Goal: Task Accomplishment & Management: Use online tool/utility

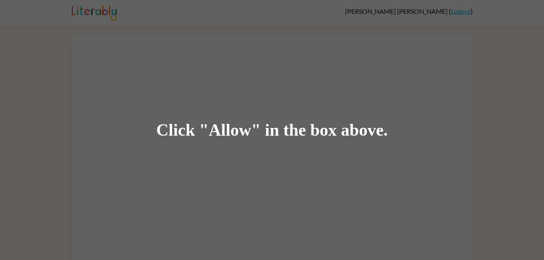
click at [104, 18] on div "Click "Allow" in the box above." at bounding box center [272, 130] width 544 height 260
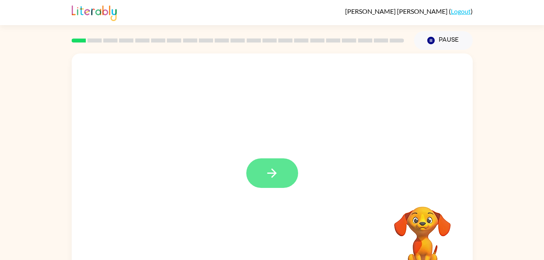
click at [278, 168] on icon "button" at bounding box center [272, 173] width 14 height 14
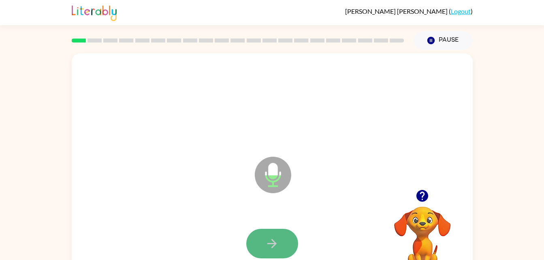
click at [273, 237] on icon "button" at bounding box center [272, 243] width 14 height 14
click at [273, 230] on button "button" at bounding box center [272, 244] width 52 height 30
click at [260, 237] on button "button" at bounding box center [272, 244] width 52 height 30
click at [259, 232] on button "button" at bounding box center [272, 244] width 52 height 30
click at [266, 229] on button "button" at bounding box center [272, 244] width 52 height 30
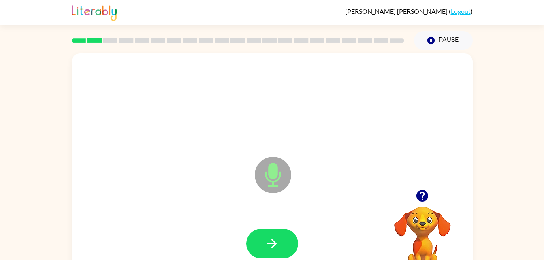
click at [266, 229] on button "button" at bounding box center [272, 244] width 52 height 30
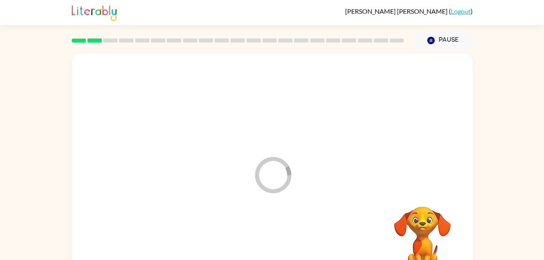
click at [266, 229] on div at bounding box center [272, 243] width 385 height 66
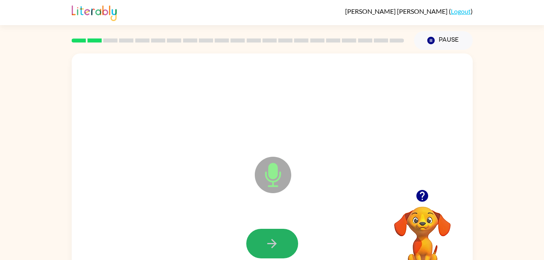
click at [266, 229] on button "button" at bounding box center [272, 244] width 52 height 30
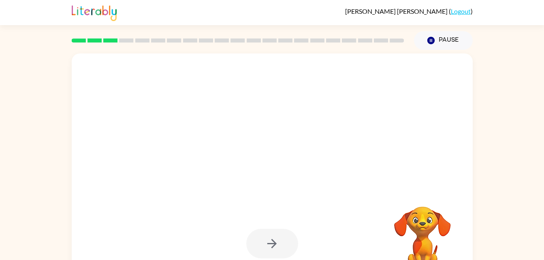
click at [266, 229] on button "button" at bounding box center [272, 244] width 52 height 30
click button "button"
click at [195, 94] on div at bounding box center [272, 103] width 385 height 66
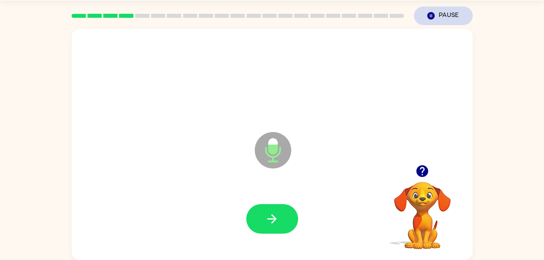
click at [452, 16] on button "Pause Pause" at bounding box center [443, 15] width 59 height 19
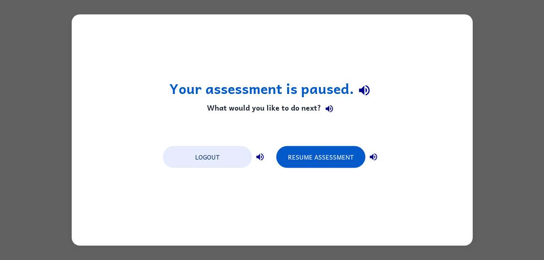
scroll to position [0, 0]
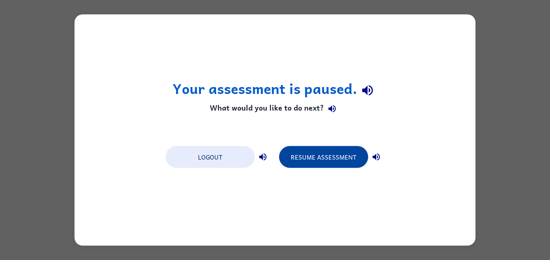
click at [346, 156] on button "Resume Assessment" at bounding box center [323, 157] width 89 height 22
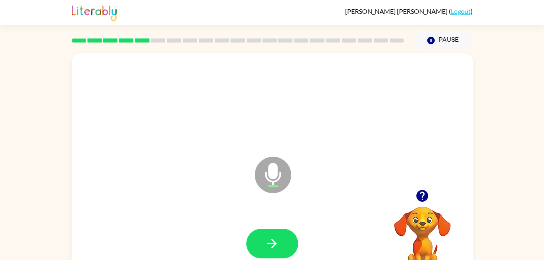
click at [192, 92] on div at bounding box center [272, 103] width 385 height 66
click at [261, 224] on div at bounding box center [272, 243] width 385 height 66
click at [259, 248] on button "button" at bounding box center [272, 244] width 52 height 30
click at [277, 197] on icon "Microphone The Microphone is here when it is your turn to talk" at bounding box center [313, 185] width 121 height 61
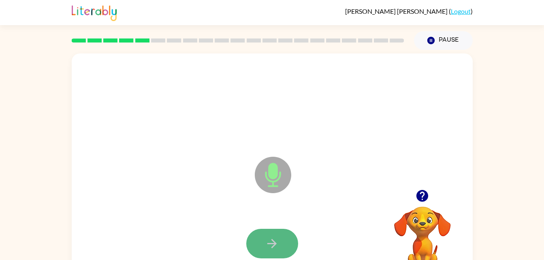
click at [267, 243] on icon "button" at bounding box center [272, 243] width 14 height 14
drag, startPoint x: 267, startPoint y: 243, endPoint x: 275, endPoint y: 238, distance: 10.0
click at [275, 238] on icon "button" at bounding box center [272, 243] width 14 height 14
drag, startPoint x: 275, startPoint y: 238, endPoint x: 267, endPoint y: 243, distance: 10.0
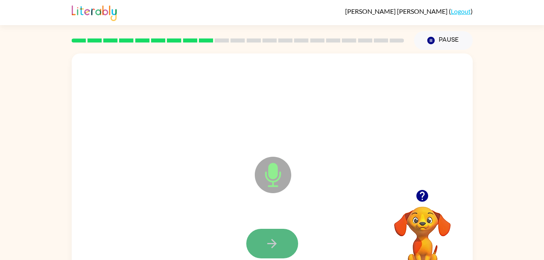
click at [267, 243] on icon "button" at bounding box center [272, 243] width 14 height 14
drag, startPoint x: 267, startPoint y: 243, endPoint x: 256, endPoint y: 241, distance: 10.7
click at [256, 241] on button "button" at bounding box center [272, 244] width 52 height 30
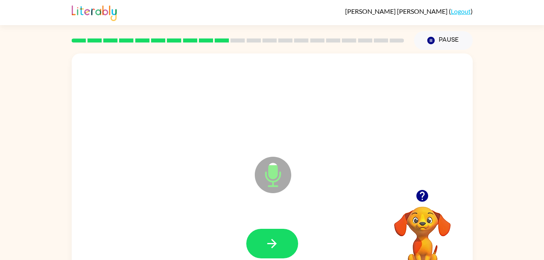
click at [256, 241] on button "button" at bounding box center [272, 244] width 52 height 30
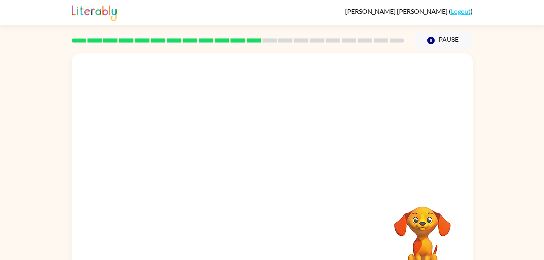
drag, startPoint x: 256, startPoint y: 247, endPoint x: 276, endPoint y: 198, distance: 53.4
click at [257, 231] on div at bounding box center [272, 243] width 385 height 66
click at [366, 212] on div at bounding box center [272, 243] width 385 height 66
click at [428, 64] on div at bounding box center [272, 168] width 401 height 231
click at [441, 41] on button "Pause Pause" at bounding box center [443, 40] width 59 height 19
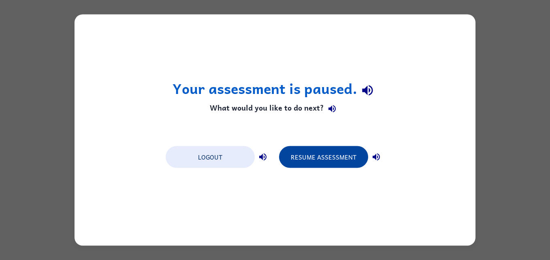
click at [333, 159] on button "Resume Assessment" at bounding box center [323, 157] width 89 height 22
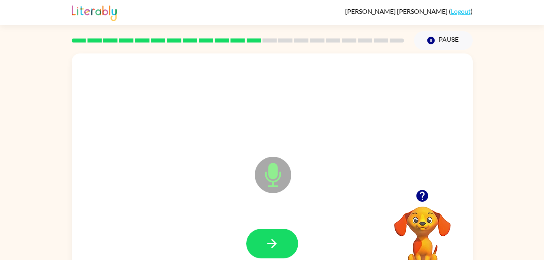
click at [281, 198] on icon "Microphone The Microphone is here when it is your turn to talk" at bounding box center [313, 185] width 121 height 61
click at [266, 221] on div at bounding box center [272, 243] width 385 height 66
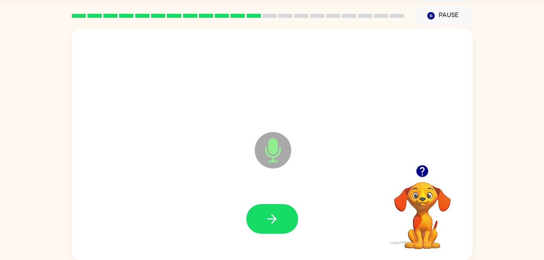
drag, startPoint x: 266, startPoint y: 221, endPoint x: 268, endPoint y: 272, distance: 51.4
click at [268, 259] on html "Johnathan Applebee ( Logout ) Pause Pause Microphone The Microphone is here whe…" at bounding box center [272, 117] width 544 height 285
click at [265, 220] on icon "button" at bounding box center [272, 219] width 14 height 14
click at [260, 218] on button "button" at bounding box center [272, 219] width 52 height 30
click at [259, 209] on button "button" at bounding box center [272, 219] width 52 height 30
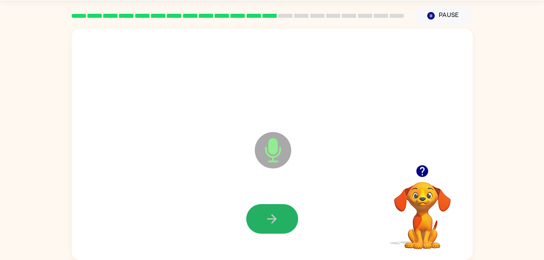
click at [259, 209] on button "button" at bounding box center [272, 219] width 52 height 30
drag, startPoint x: 259, startPoint y: 209, endPoint x: 257, endPoint y: 217, distance: 8.3
click at [257, 217] on button "button" at bounding box center [272, 219] width 52 height 30
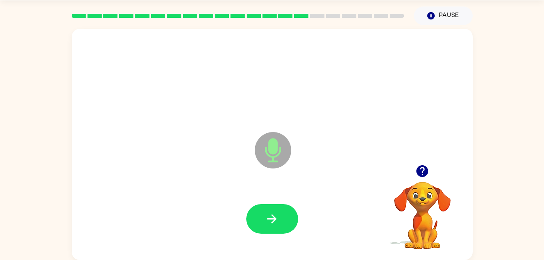
click at [269, 229] on button "button" at bounding box center [272, 219] width 52 height 30
drag, startPoint x: 277, startPoint y: 224, endPoint x: 255, endPoint y: 217, distance: 23.6
click at [255, 217] on button "button" at bounding box center [272, 219] width 52 height 30
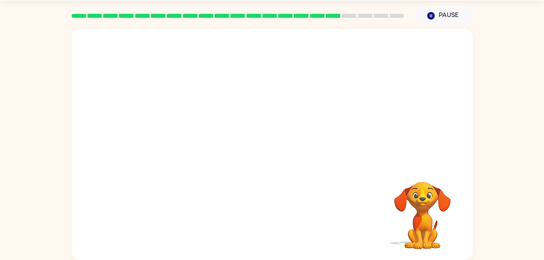
click at [255, 217] on div at bounding box center [272, 219] width 385 height 66
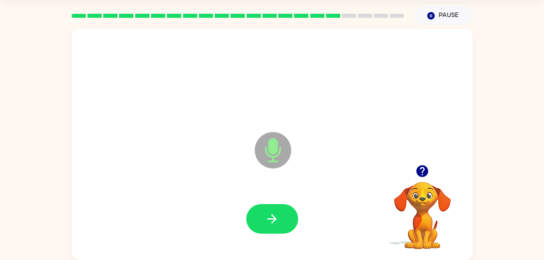
click at [128, 88] on div at bounding box center [272, 78] width 385 height 66
click at [269, 207] on button "button" at bounding box center [272, 219] width 52 height 30
drag, startPoint x: 269, startPoint y: 207, endPoint x: 262, endPoint y: 215, distance: 10.9
click at [262, 215] on button "button" at bounding box center [272, 219] width 52 height 30
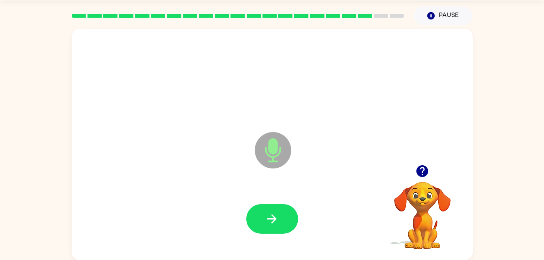
click at [262, 215] on button "button" at bounding box center [272, 219] width 52 height 30
click at [270, 225] on icon "button" at bounding box center [272, 219] width 14 height 14
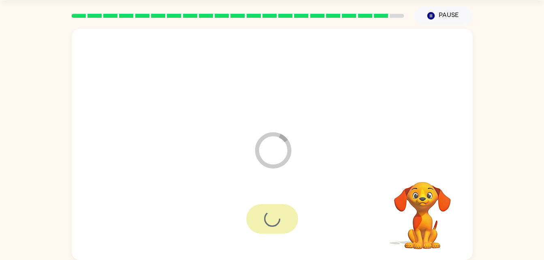
scroll to position [10, 0]
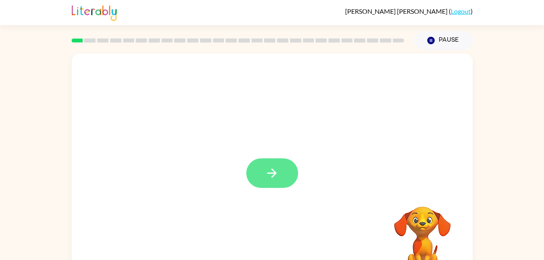
click at [263, 176] on button "button" at bounding box center [272, 173] width 52 height 30
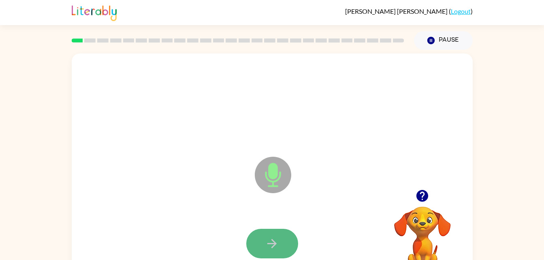
click at [277, 233] on button "button" at bounding box center [272, 244] width 52 height 30
click at [277, 236] on icon "button" at bounding box center [272, 243] width 14 height 14
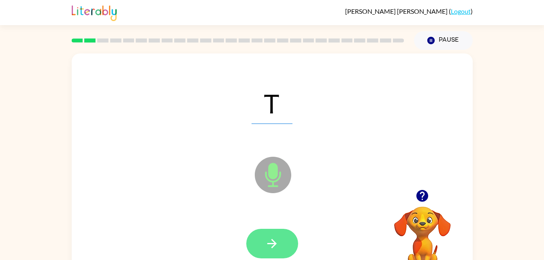
drag, startPoint x: 277, startPoint y: 236, endPoint x: 263, endPoint y: 242, distance: 15.4
click at [263, 242] on button "button" at bounding box center [272, 244] width 52 height 30
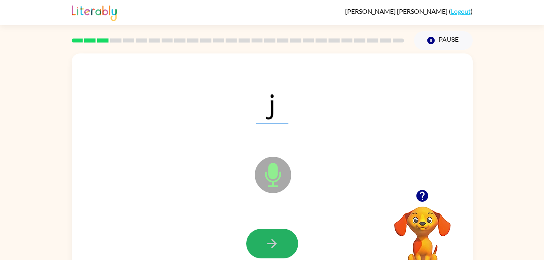
click at [263, 242] on button "button" at bounding box center [272, 244] width 52 height 30
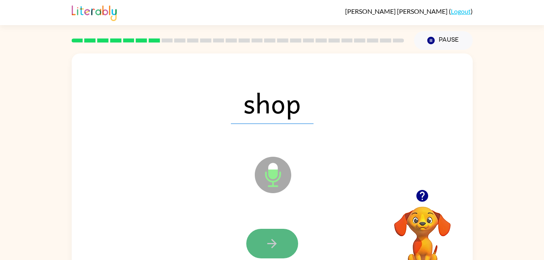
click at [264, 239] on button "button" at bounding box center [272, 244] width 52 height 30
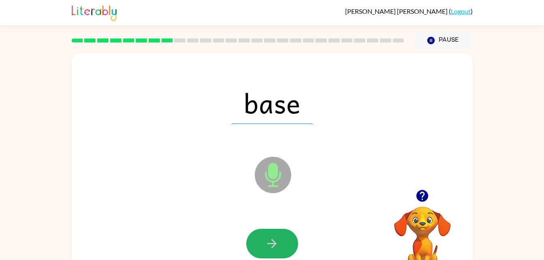
click at [264, 239] on button "button" at bounding box center [272, 244] width 52 height 30
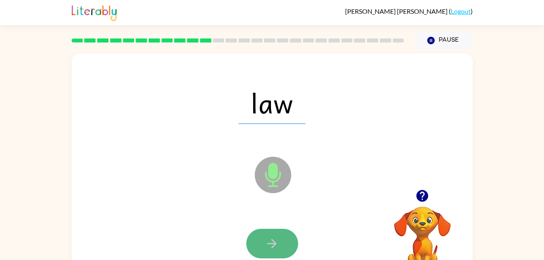
click at [269, 241] on icon "button" at bounding box center [272, 243] width 14 height 14
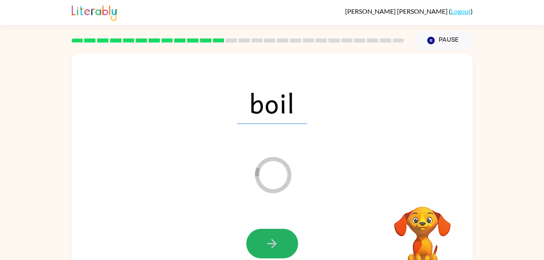
click at [269, 241] on icon "button" at bounding box center [272, 243] width 14 height 14
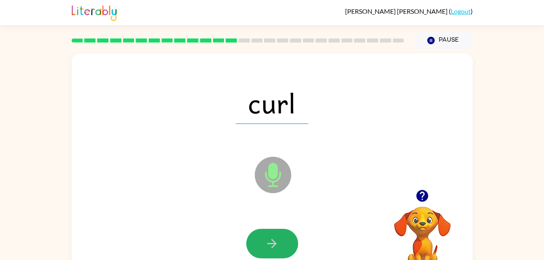
click at [269, 241] on icon "button" at bounding box center [272, 243] width 14 height 14
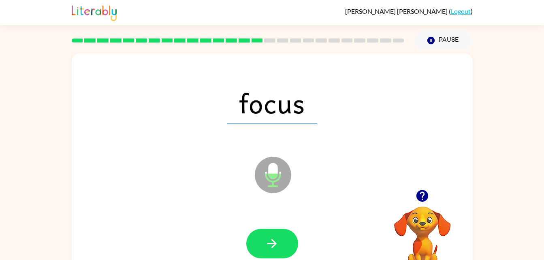
drag, startPoint x: 269, startPoint y: 241, endPoint x: 259, endPoint y: 240, distance: 10.1
click at [259, 240] on button "button" at bounding box center [272, 244] width 52 height 30
drag, startPoint x: 259, startPoint y: 240, endPoint x: 253, endPoint y: 241, distance: 6.1
click at [253, 241] on button "button" at bounding box center [272, 244] width 52 height 30
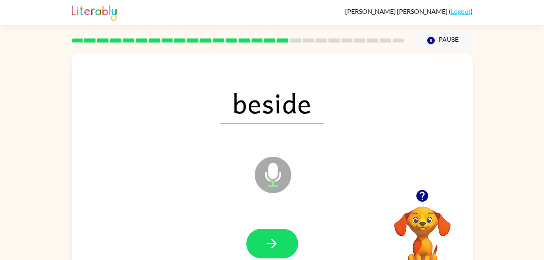
click at [253, 241] on button "button" at bounding box center [272, 244] width 52 height 30
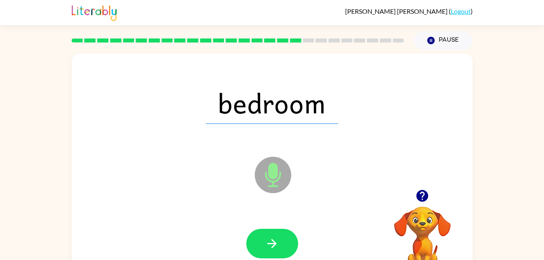
click at [253, 241] on button "button" at bounding box center [272, 244] width 52 height 30
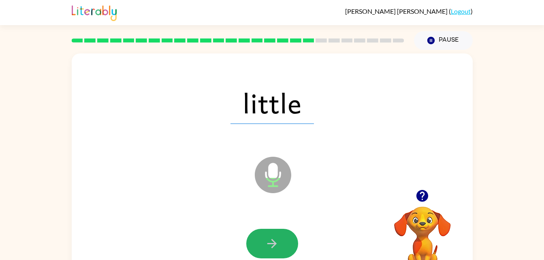
click at [253, 241] on button "button" at bounding box center [272, 244] width 52 height 30
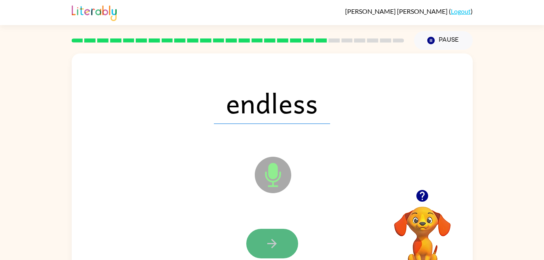
click at [253, 241] on button "button" at bounding box center [272, 244] width 52 height 30
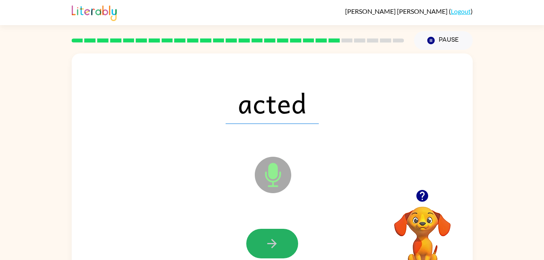
click at [251, 239] on button "button" at bounding box center [272, 244] width 52 height 30
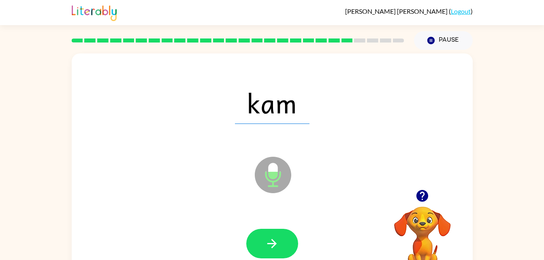
click at [251, 239] on button "button" at bounding box center [272, 244] width 52 height 30
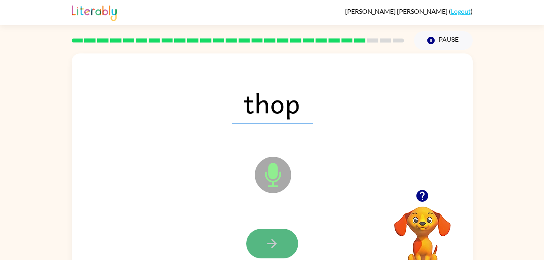
click at [258, 235] on button "button" at bounding box center [272, 244] width 52 height 30
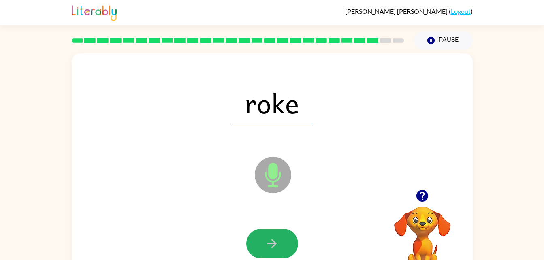
click at [258, 235] on button "button" at bounding box center [272, 244] width 52 height 30
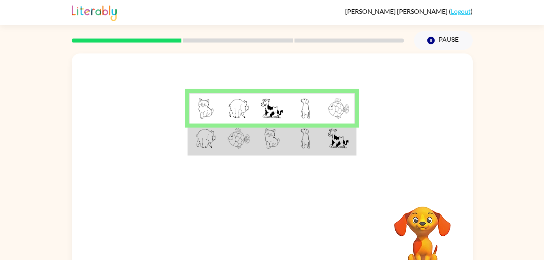
click at [230, 144] on img at bounding box center [238, 138] width 22 height 20
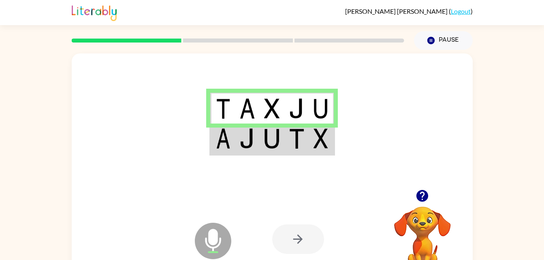
click at [217, 148] on img at bounding box center [223, 138] width 15 height 20
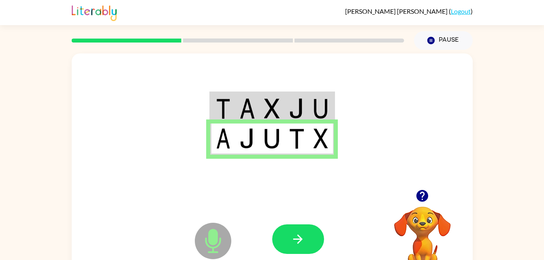
click at [293, 221] on icon "Microphone The Microphone is here when it is your turn to talk" at bounding box center [253, 251] width 121 height 61
click at [293, 227] on button "button" at bounding box center [298, 239] width 52 height 30
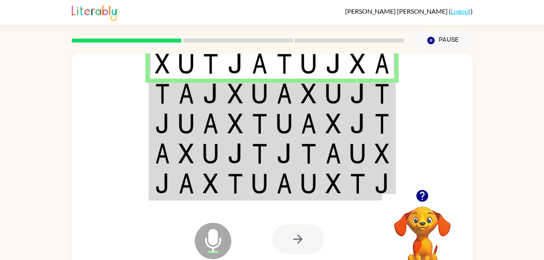
click at [267, 91] on img at bounding box center [259, 93] width 15 height 20
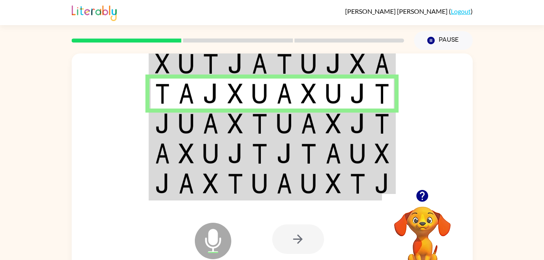
click at [266, 121] on img at bounding box center [259, 123] width 15 height 20
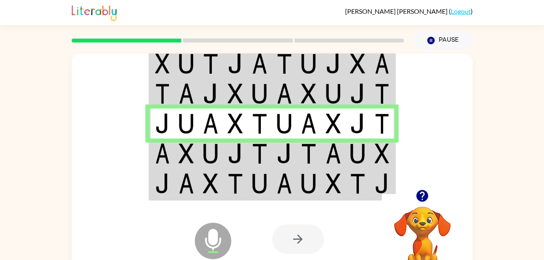
click at [257, 151] on img at bounding box center [259, 153] width 15 height 20
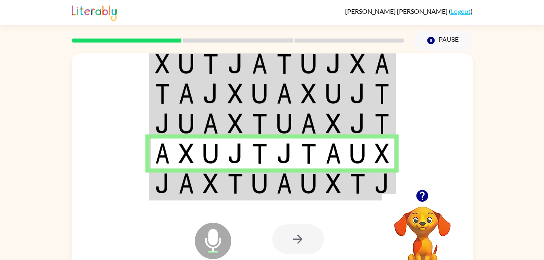
click at [257, 189] on img at bounding box center [259, 183] width 15 height 20
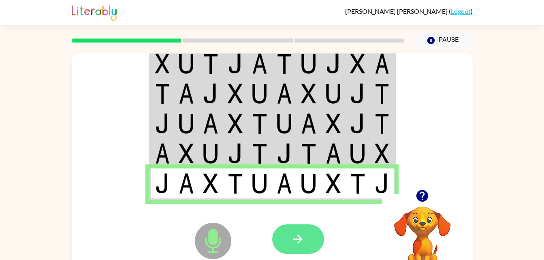
click at [301, 239] on icon "button" at bounding box center [297, 238] width 9 height 9
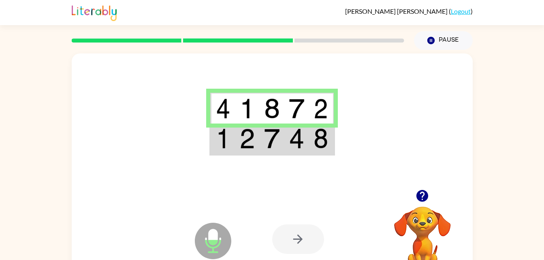
click at [301, 233] on div at bounding box center [298, 239] width 52 height 30
click at [278, 149] on td at bounding box center [271, 138] width 25 height 31
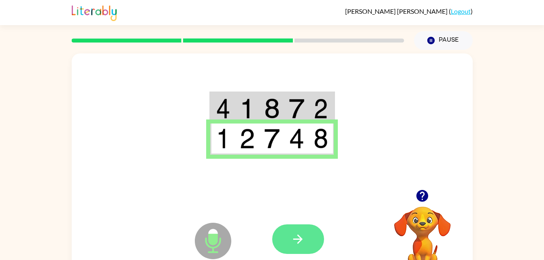
click at [298, 236] on icon "button" at bounding box center [297, 238] width 9 height 9
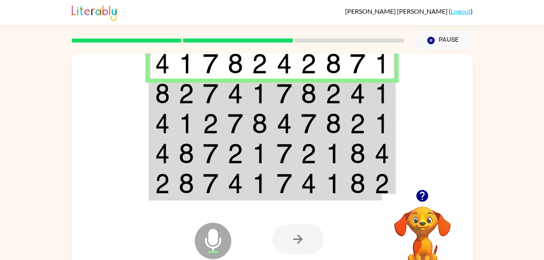
click at [302, 98] on img at bounding box center [308, 93] width 15 height 20
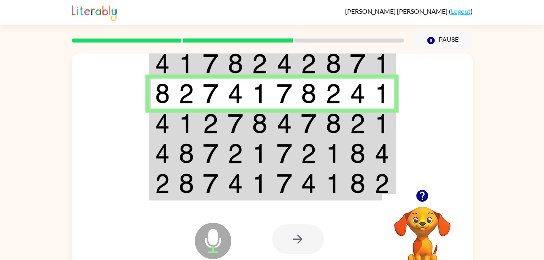
click at [209, 157] on img at bounding box center [210, 153] width 15 height 20
click at [225, 128] on td at bounding box center [235, 123] width 25 height 30
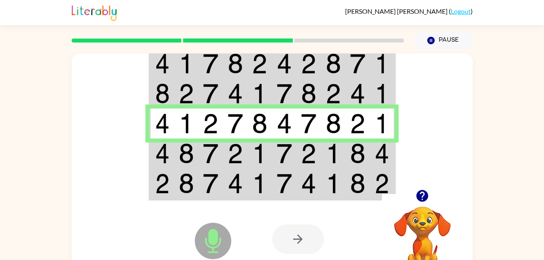
click at [198, 152] on td at bounding box center [210, 153] width 25 height 30
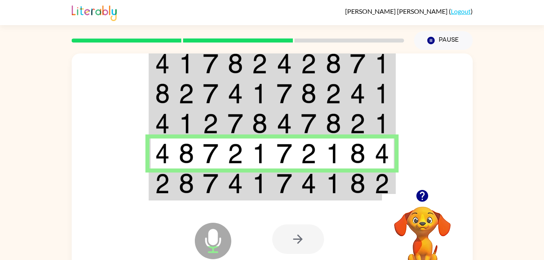
click at [174, 179] on td at bounding box center [186, 183] width 25 height 31
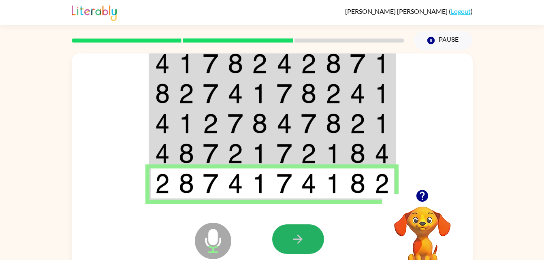
drag, startPoint x: 291, startPoint y: 229, endPoint x: 291, endPoint y: 233, distance: 4.1
click at [291, 233] on button "button" at bounding box center [298, 239] width 52 height 30
